Goal: Task Accomplishment & Management: Manage account settings

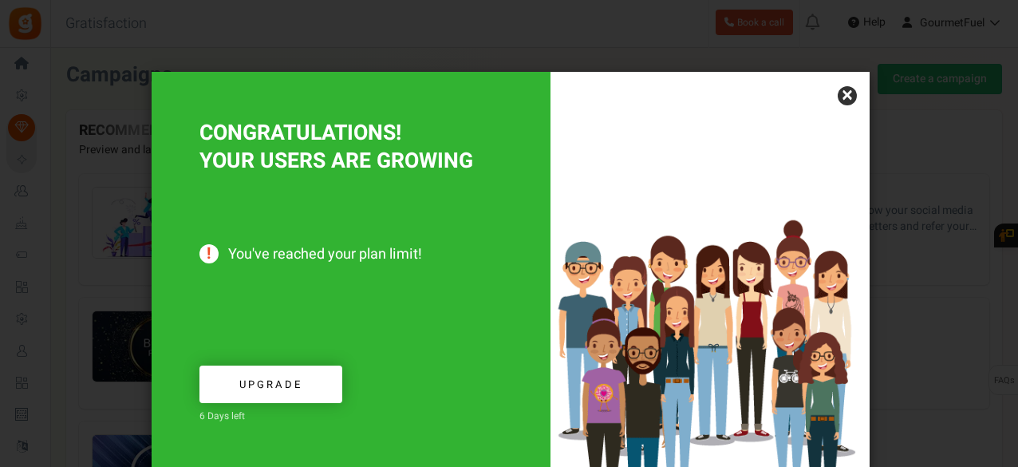
click at [841, 95] on link "×" at bounding box center [847, 95] width 19 height 19
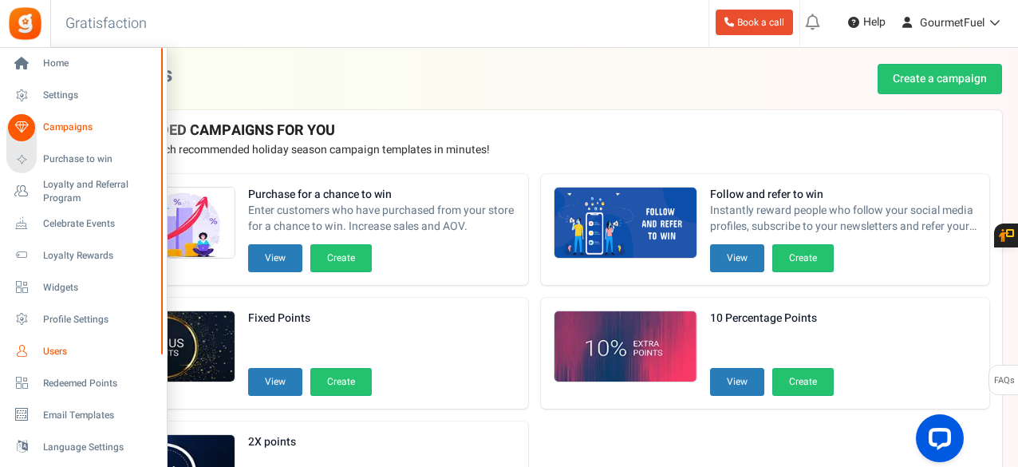
click at [34, 349] on icon at bounding box center [21, 351] width 27 height 27
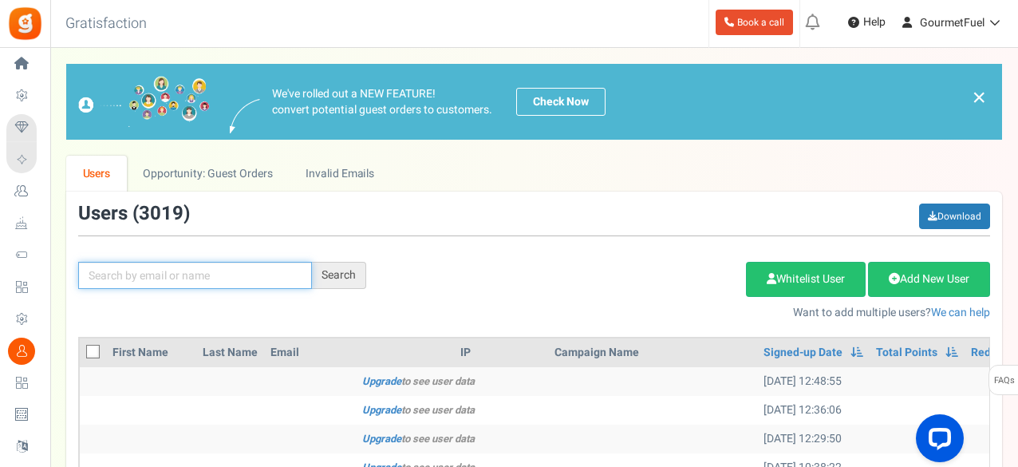
click at [175, 271] on input "text" at bounding box center [195, 275] width 234 height 27
paste input "235542"
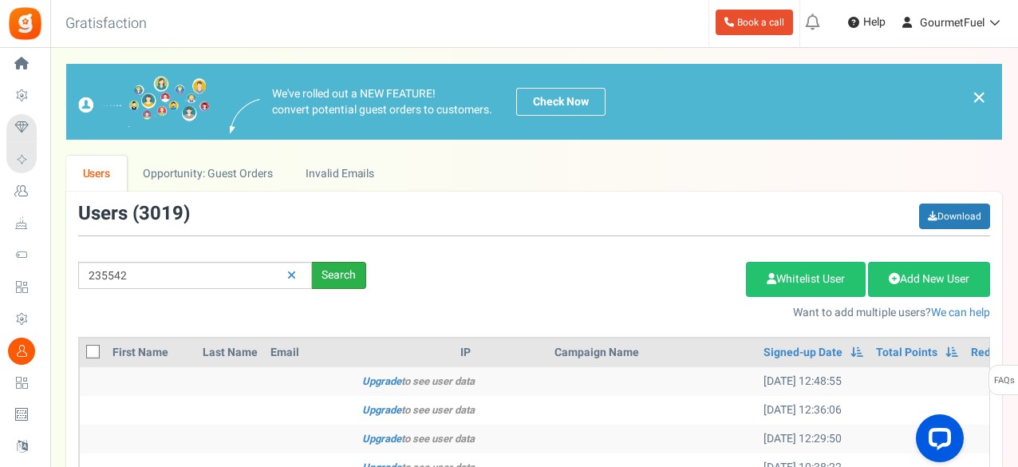
click at [345, 264] on div "Search" at bounding box center [339, 275] width 54 height 27
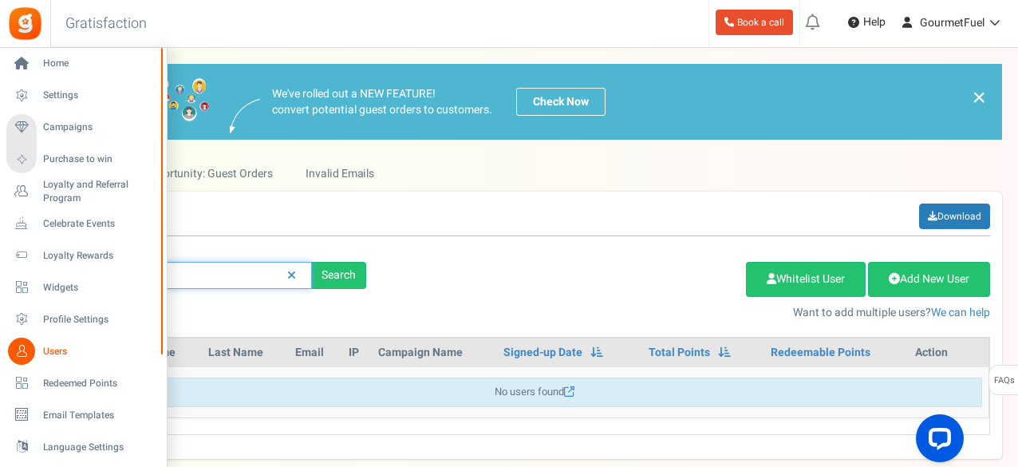
drag, startPoint x: 204, startPoint y: 271, endPoint x: 0, endPoint y: 283, distance: 204.6
click at [0, 283] on div "Home Settings Campaigns Purchase to win Loyalty and Referral Program New Celebr…" at bounding box center [509, 301] width 1018 height 507
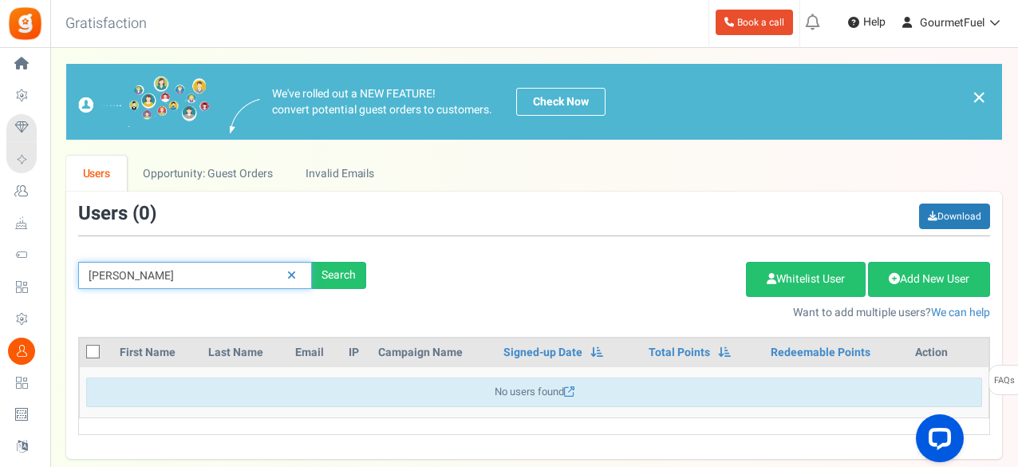
type input "[PERSON_NAME]"
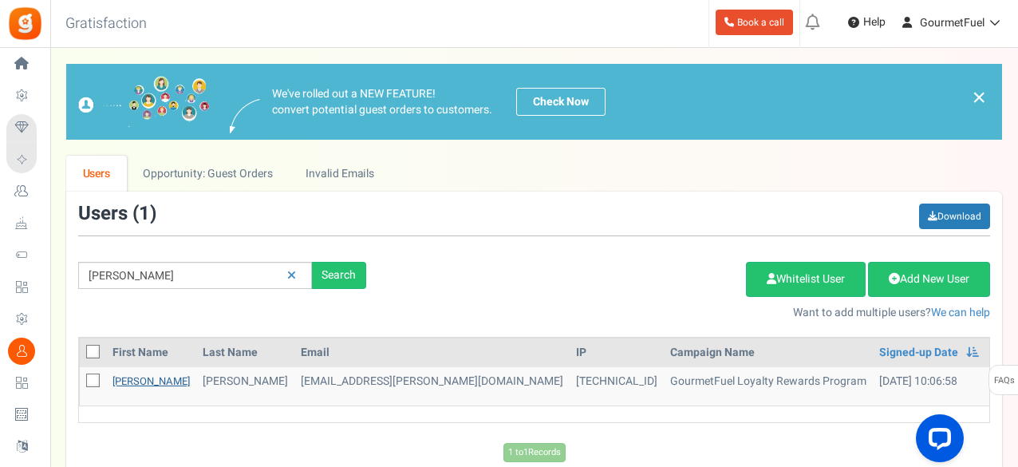
click at [115, 383] on link "[PERSON_NAME]" at bounding box center [151, 380] width 77 height 15
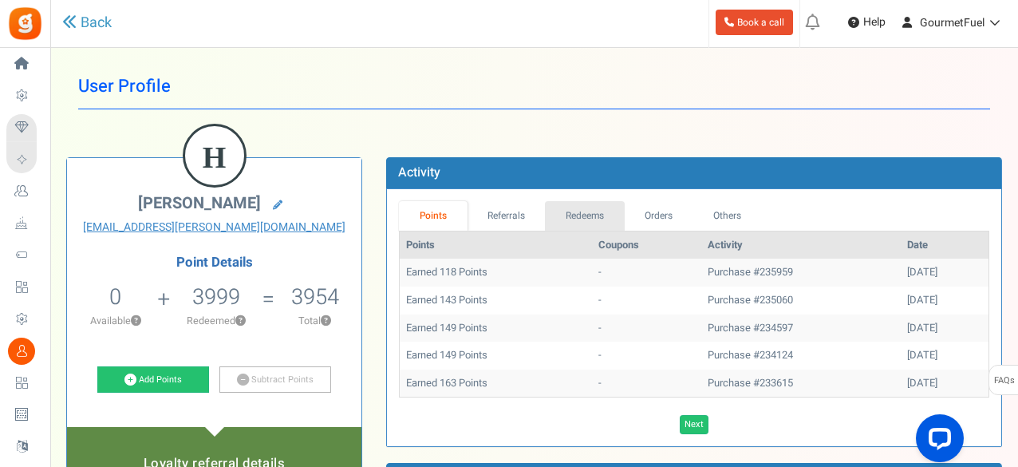
click at [582, 213] on link "Redeems" at bounding box center [585, 216] width 80 height 30
